Goal: Information Seeking & Learning: Learn about a topic

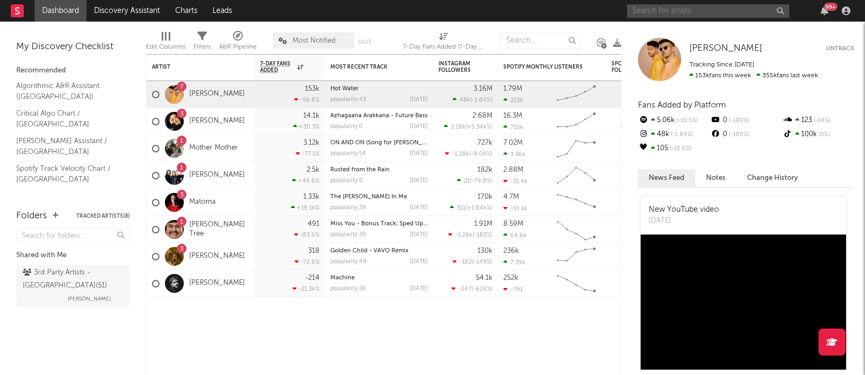
click at [699, 9] on input "text" at bounding box center [708, 11] width 162 height 14
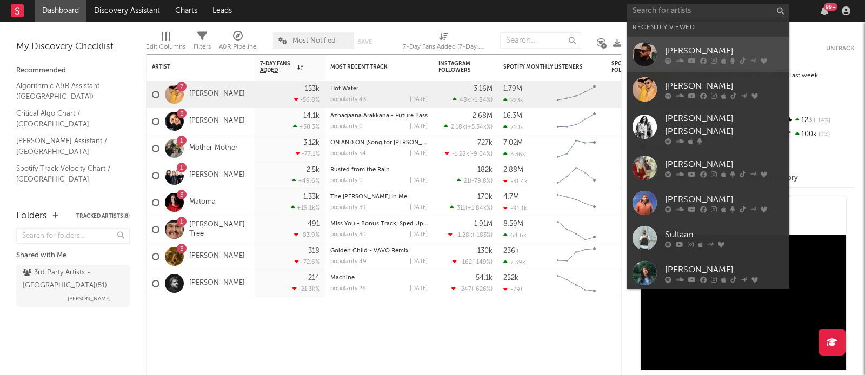
click at [702, 58] on icon at bounding box center [703, 60] width 6 height 6
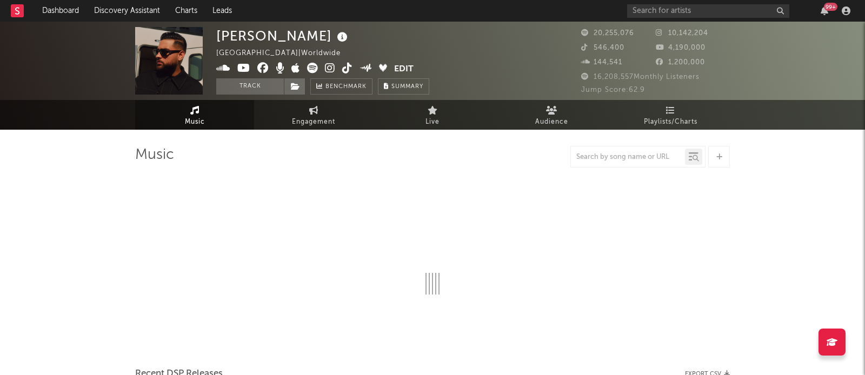
select select "6m"
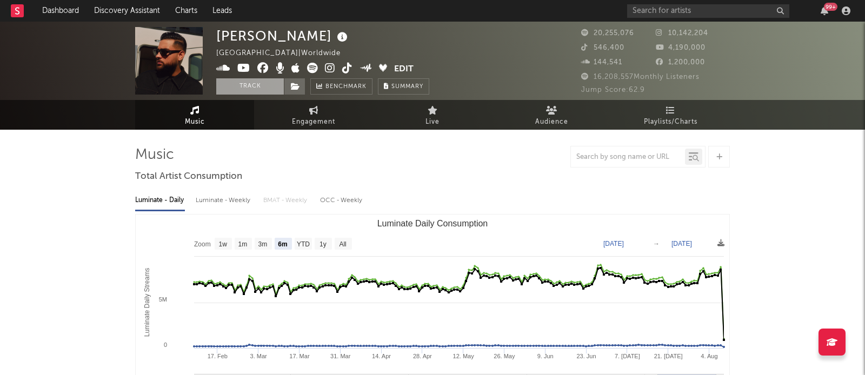
click at [231, 84] on button "Track" at bounding box center [250, 86] width 68 height 16
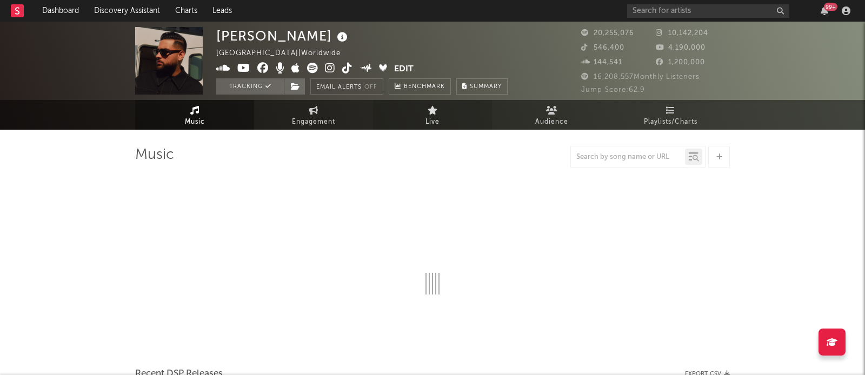
select select "6m"
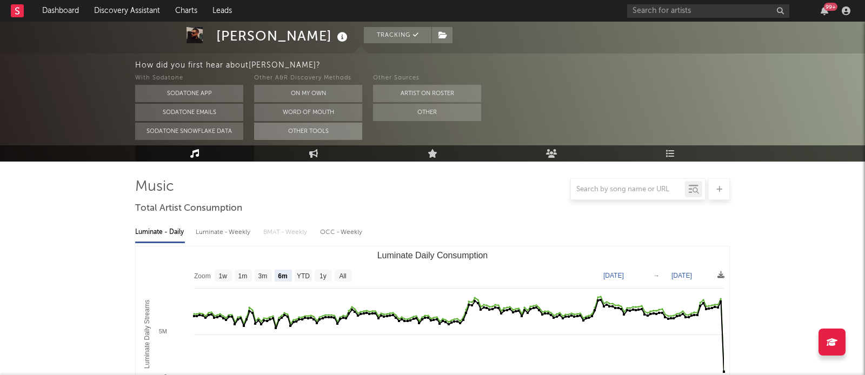
scroll to position [70, 0]
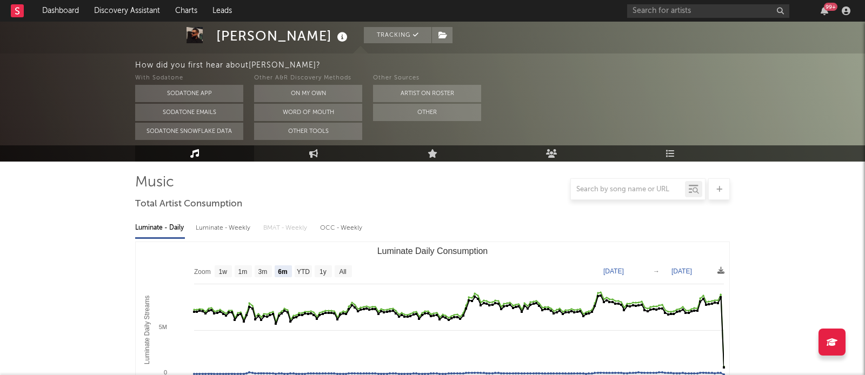
click at [215, 154] on link "Music" at bounding box center [194, 154] width 119 height 16
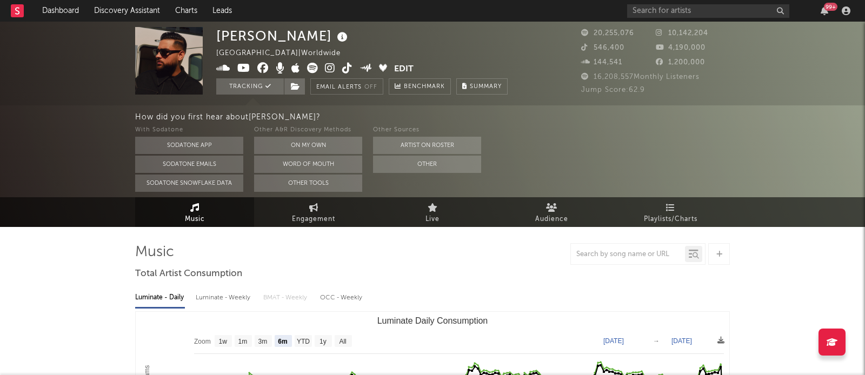
click at [196, 210] on icon at bounding box center [194, 207] width 9 height 9
click at [652, 218] on span "Playlists/Charts" at bounding box center [671, 219] width 54 height 13
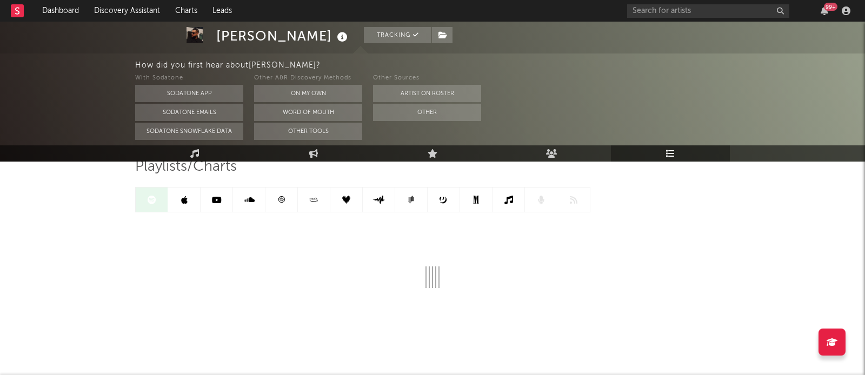
scroll to position [89, 0]
click at [192, 195] on link at bounding box center [184, 196] width 32 height 24
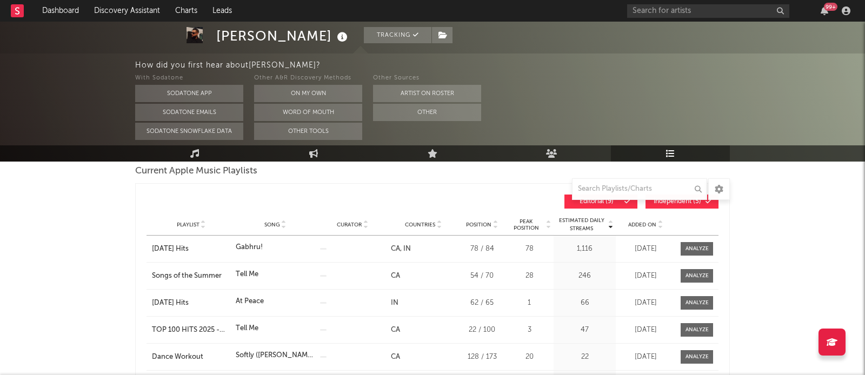
scroll to position [159, 0]
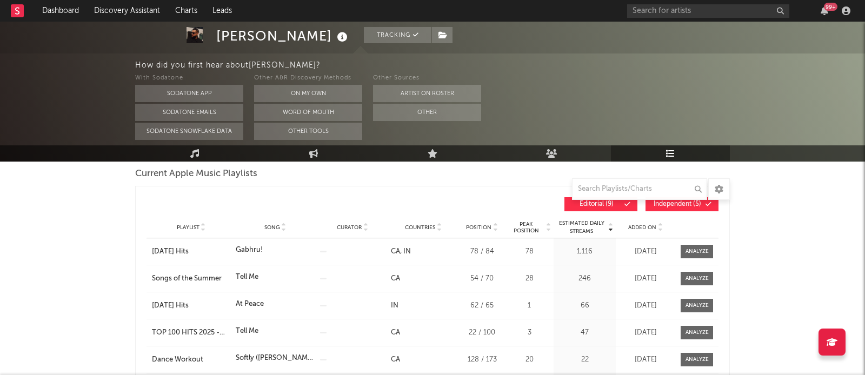
click at [647, 229] on span "Added On" at bounding box center [643, 227] width 28 height 6
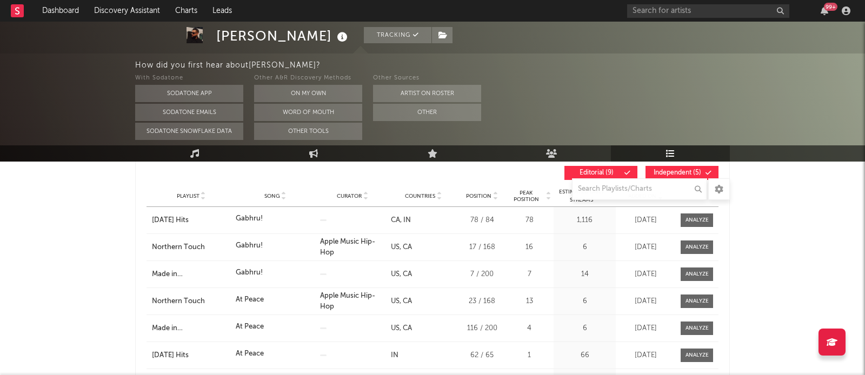
scroll to position [195, 0]
